Goal: Task Accomplishment & Management: Use online tool/utility

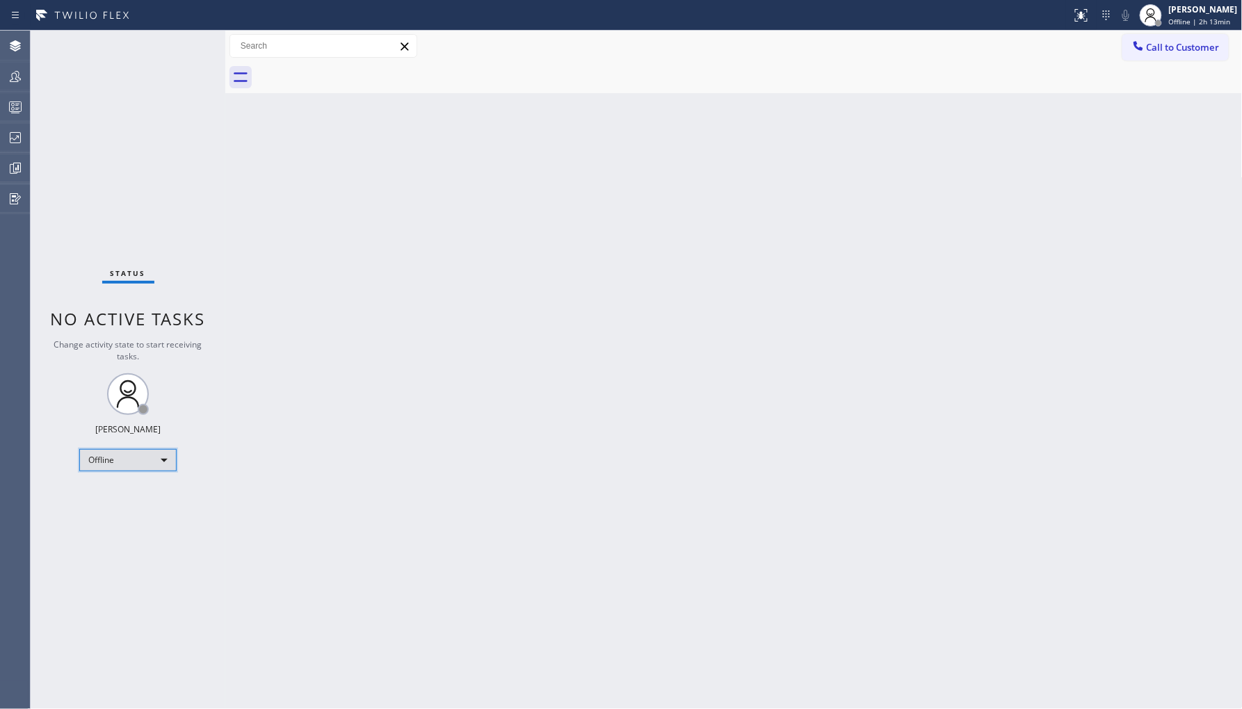
click at [130, 460] on div "Offline" at bounding box center [127, 460] width 97 height 22
click at [143, 508] on li "Unavailable" at bounding box center [127, 513] width 95 height 17
click at [15, 81] on icon at bounding box center [15, 76] width 11 height 11
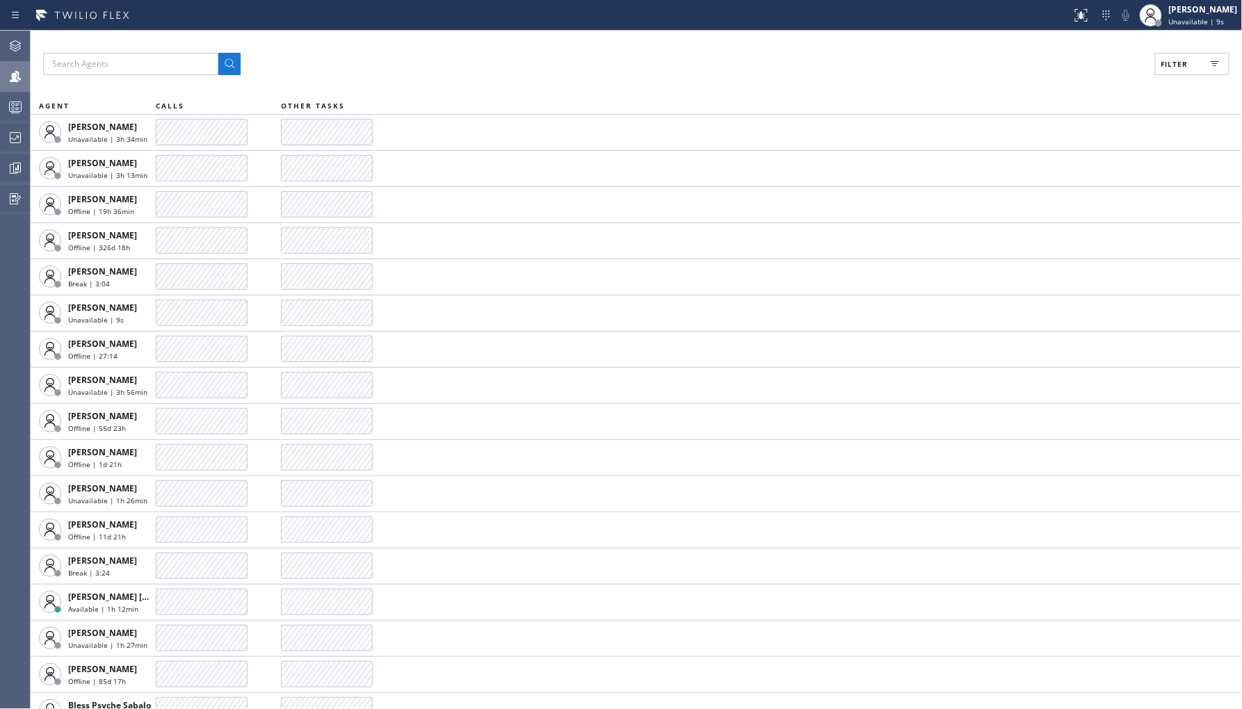
click at [1169, 56] on button "Filter" at bounding box center [1192, 64] width 74 height 22
click at [1068, 184] on label "Unavailable" at bounding box center [1139, 187] width 183 height 12
click at [1048, 184] on input "Unavailable" at bounding box center [1039, 186] width 17 height 17
checkbox input "true"
click at [1172, 76] on button "Apply" at bounding box center [1156, 79] width 51 height 19
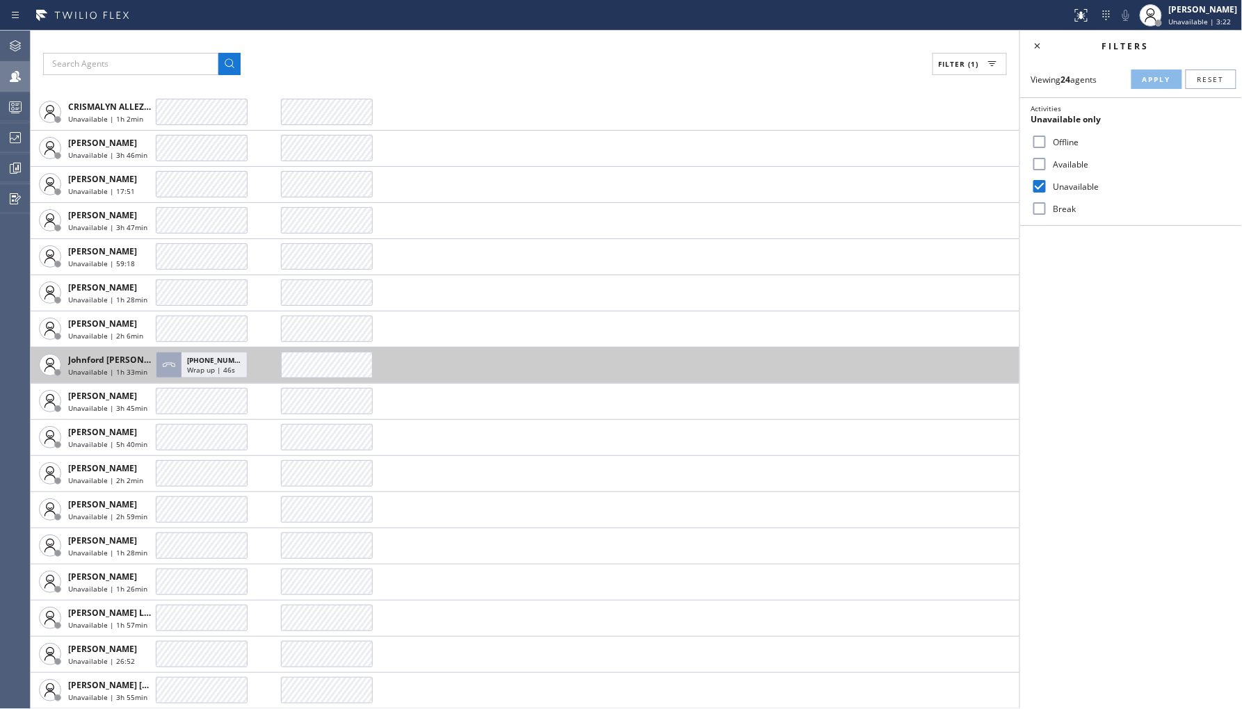
scroll to position [273, 0]
